Goal: Obtain resource: Obtain resource

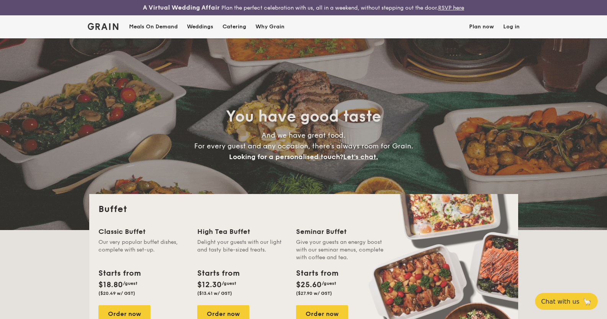
select select
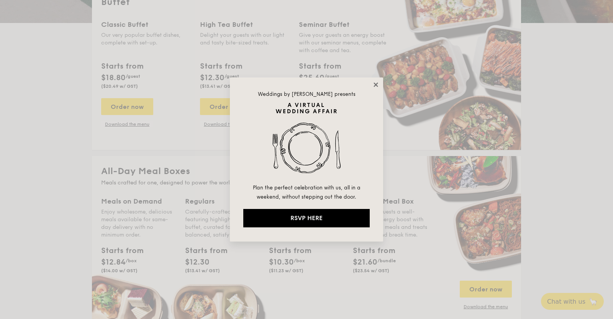
click at [374, 83] on icon at bounding box center [375, 84] width 4 height 4
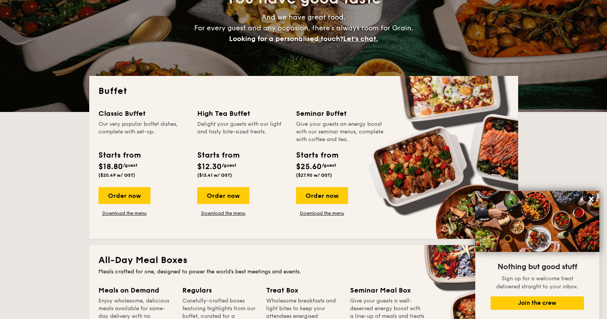
scroll to position [159, 0]
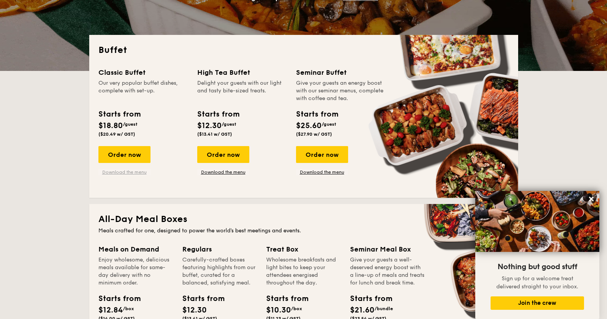
click at [135, 172] on link "Download the menu" at bounding box center [124, 172] width 52 height 6
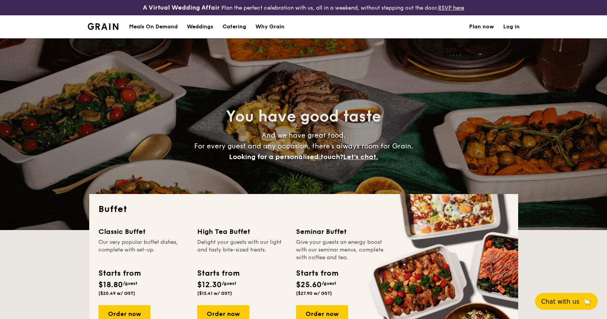
select select
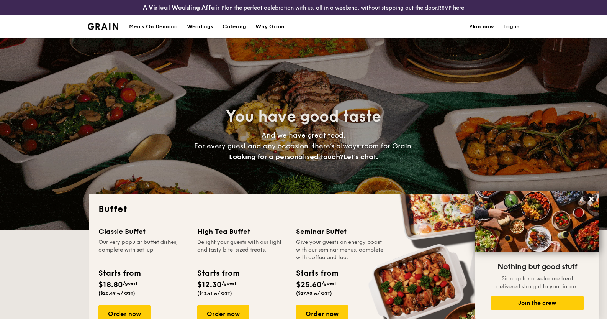
click at [234, 26] on h1 "Catering" at bounding box center [234, 26] width 24 height 23
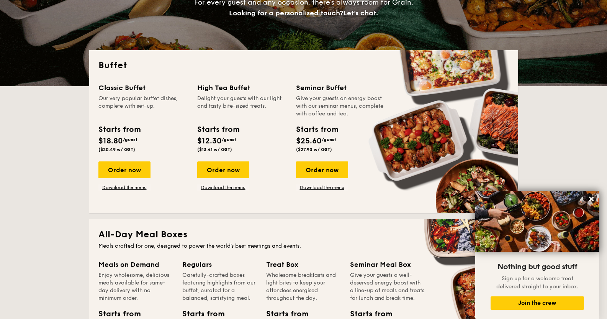
scroll to position [335, 0]
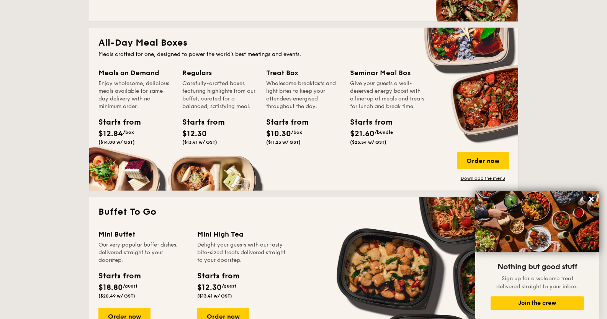
click at [132, 136] on div "Starts from $12.84 /box ($14.00 w/ GST)" at bounding box center [115, 130] width 34 height 28
click at [486, 177] on link "Download the menu" at bounding box center [483, 178] width 52 height 6
